Goal: Transaction & Acquisition: Obtain resource

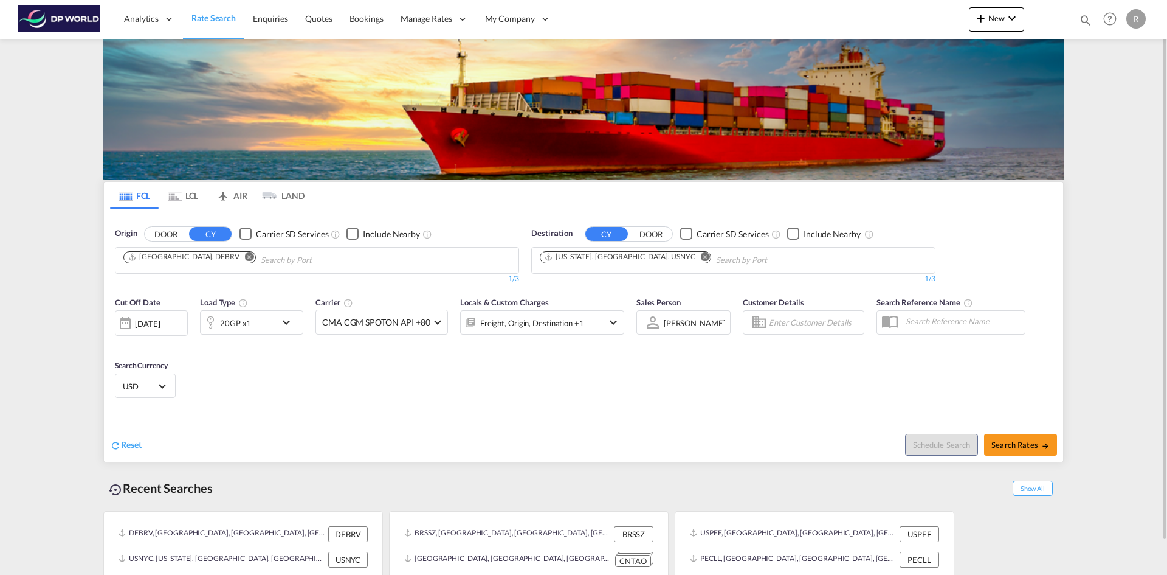
click at [160, 154] on div "[DATE]" at bounding box center [147, 323] width 25 height 11
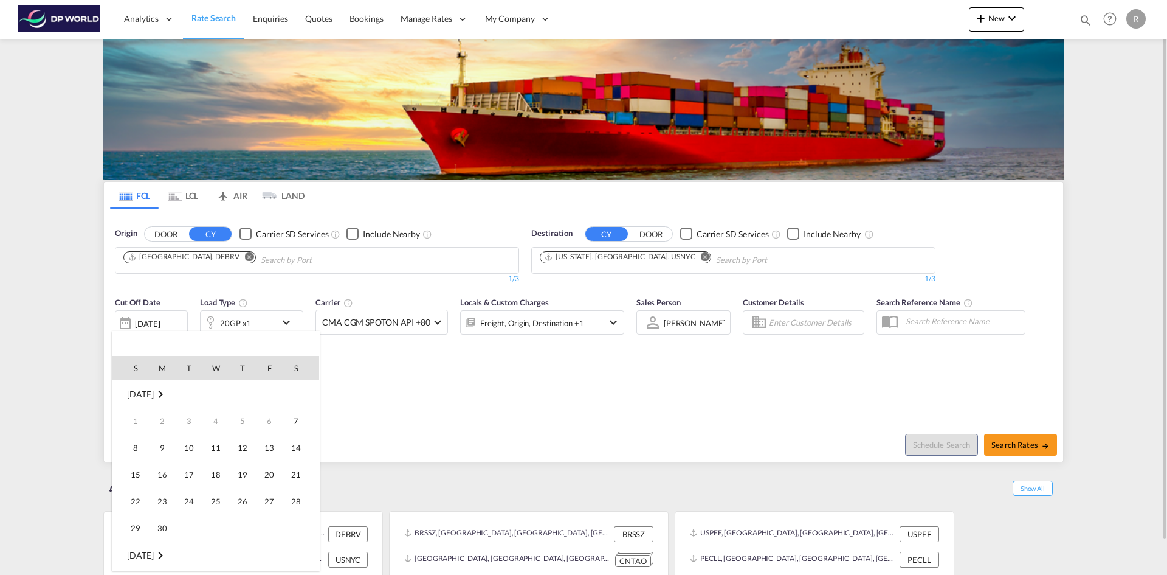
scroll to position [483, 0]
click at [175, 154] on td "8" at bounding box center [162, 447] width 27 height 27
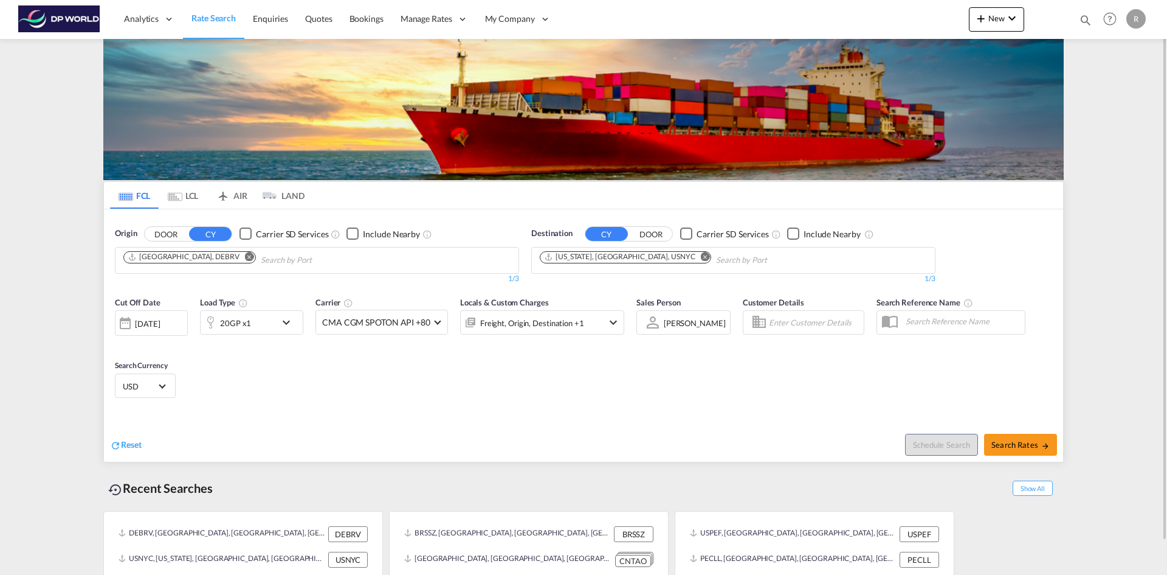
click at [170, 154] on div "[DATE]" at bounding box center [151, 323] width 73 height 26
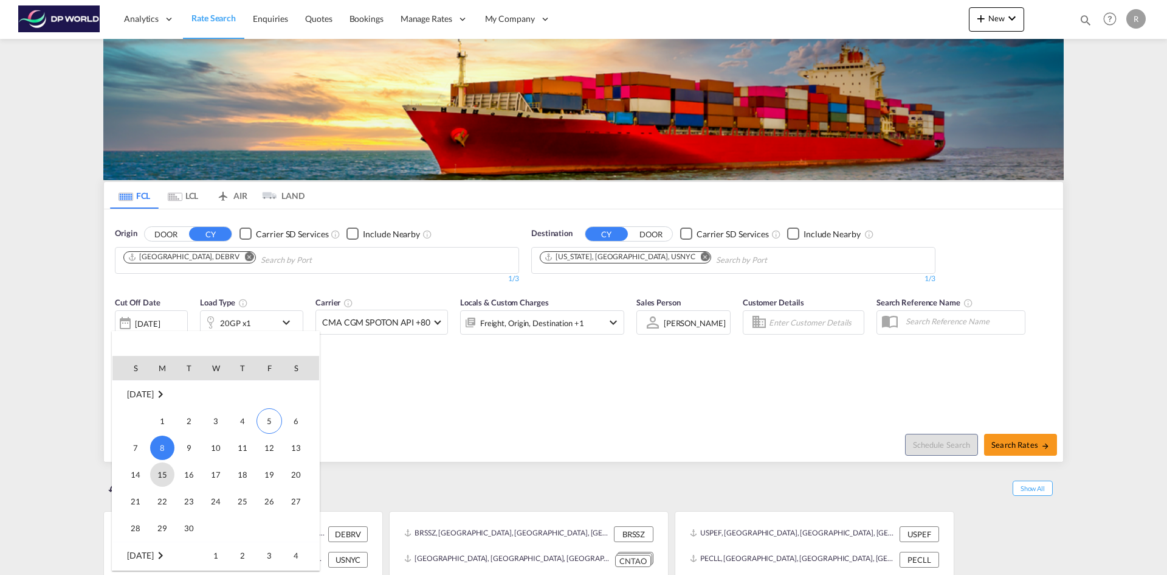
click at [163, 154] on span "15" at bounding box center [162, 474] width 24 height 24
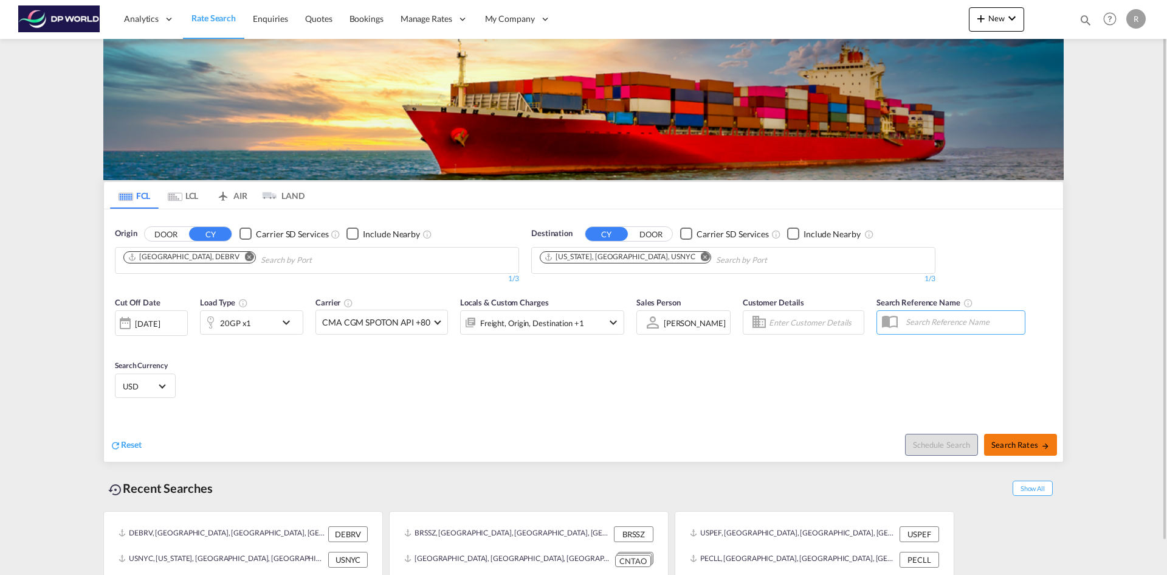
click at [382, 154] on button "Search Rates" at bounding box center [1020, 445] width 73 height 22
type input "DEBRV to USNYC / [DATE]"
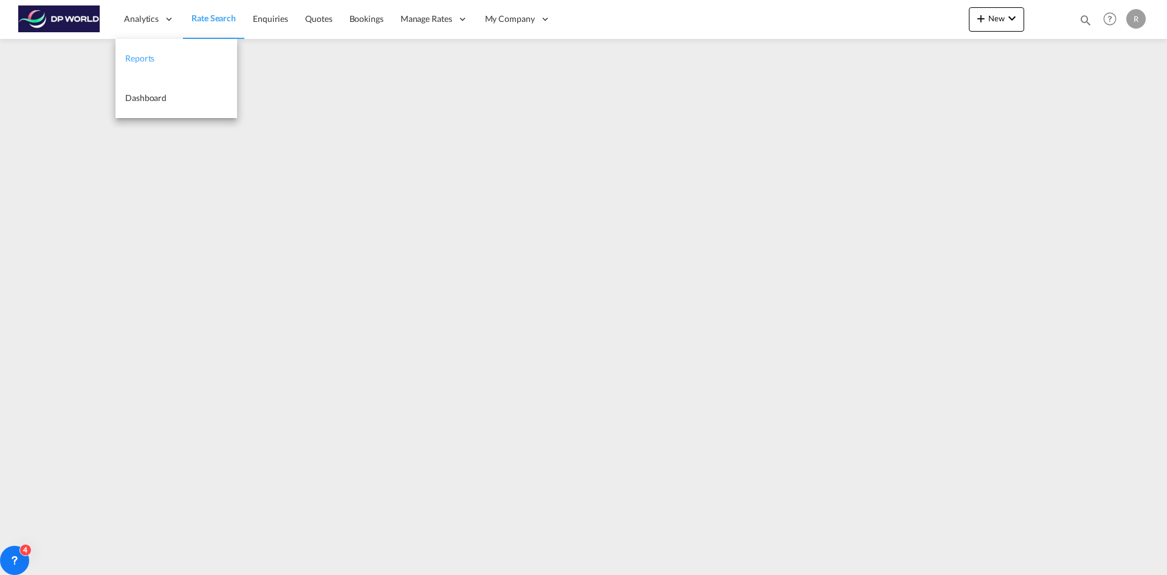
click at [149, 69] on link "Reports" at bounding box center [177, 59] width 122 height 40
